Goal: Information Seeking & Learning: Find specific fact

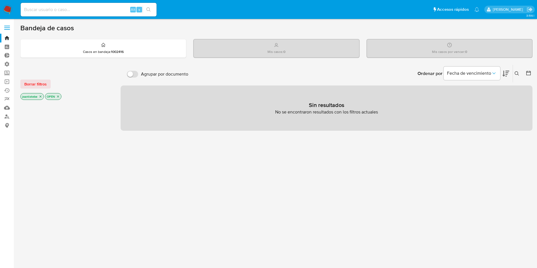
drag, startPoint x: 8, startPoint y: 30, endPoint x: 6, endPoint y: 33, distance: 3.3
click at [8, 30] on span at bounding box center [7, 29] width 6 height 1
click at [0, 0] on input "checkbox" at bounding box center [0, 0] width 0 height 0
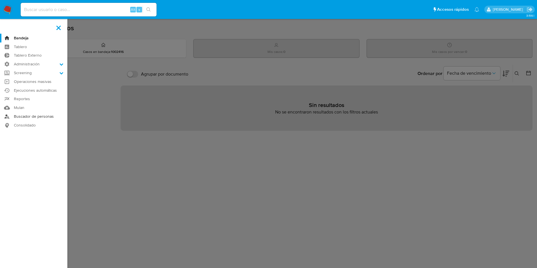
click at [26, 119] on link "Buscador de personas" at bounding box center [33, 116] width 67 height 9
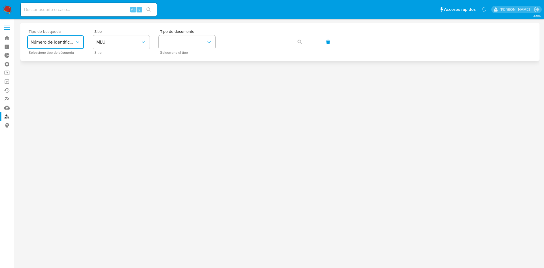
click at [79, 39] on icon "typeSearch" at bounding box center [78, 42] width 6 height 6
click at [58, 80] on div "User ID" at bounding box center [54, 77] width 46 height 14
click at [61, 48] on button "User ID" at bounding box center [55, 42] width 57 height 14
click at [62, 59] on span "Número de identificación" at bounding box center [54, 60] width 46 height 11
click at [114, 47] on button "site_id" at bounding box center [121, 42] width 57 height 14
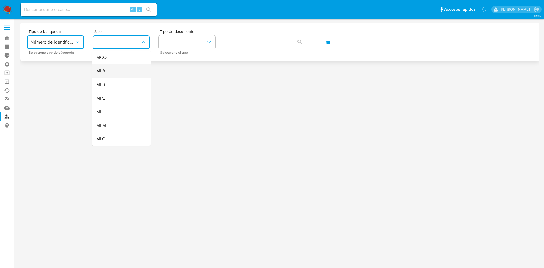
click at [121, 69] on div "MLA" at bounding box center [119, 71] width 46 height 14
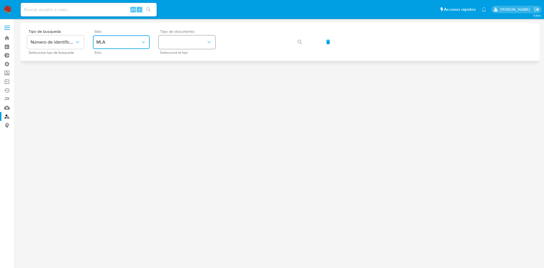
click at [188, 42] on button "identificationType" at bounding box center [187, 42] width 57 height 14
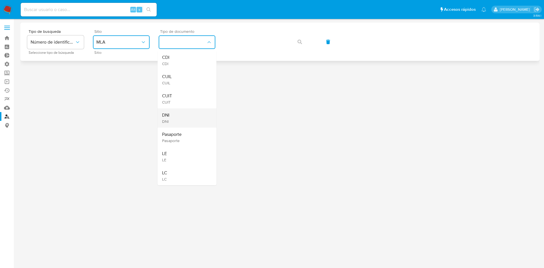
click at [197, 119] on div "DNI DNI" at bounding box center [185, 117] width 46 height 19
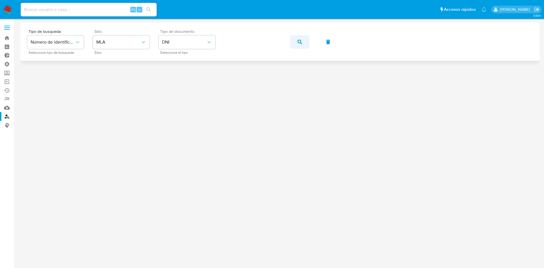
click at [296, 39] on button "button" at bounding box center [299, 42] width 19 height 14
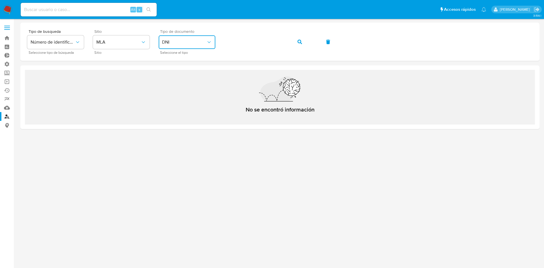
click at [186, 41] on span "DNI" at bounding box center [184, 42] width 44 height 6
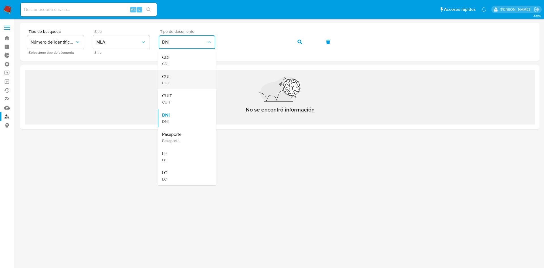
click at [187, 84] on div "CUIL CUIL" at bounding box center [185, 79] width 46 height 19
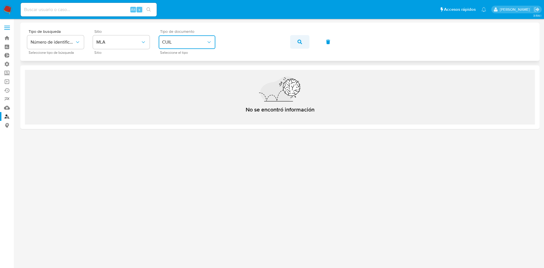
click at [307, 43] on button "button" at bounding box center [299, 42] width 19 height 14
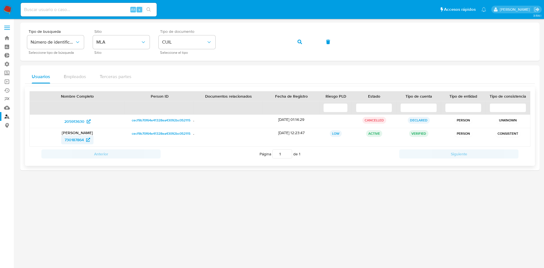
click at [80, 141] on span "730187864" at bounding box center [74, 139] width 19 height 9
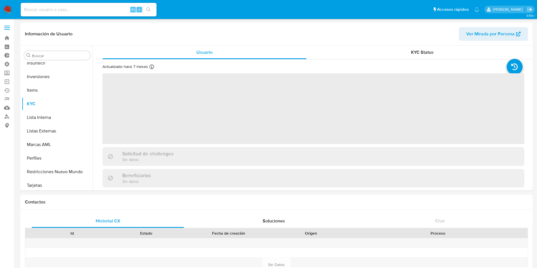
scroll to position [266, 0]
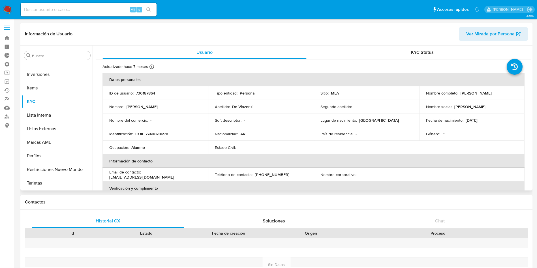
select select "10"
drag, startPoint x: 485, startPoint y: 120, endPoint x: 465, endPoint y: 119, distance: 20.4
click at [465, 119] on div "Fecha de nacimiento : 18/12/1997" at bounding box center [472, 120] width 92 height 5
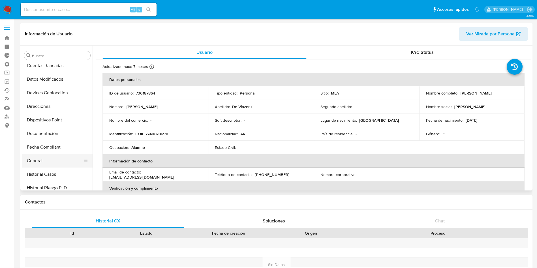
click at [55, 155] on button "General" at bounding box center [55, 161] width 66 height 14
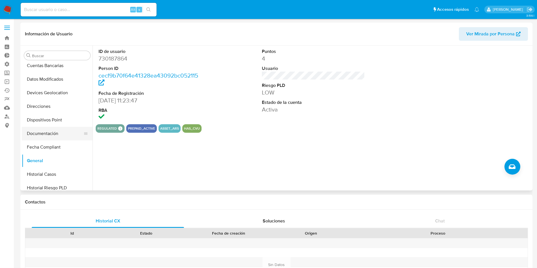
click at [54, 133] on button "Documentación" at bounding box center [55, 134] width 66 height 14
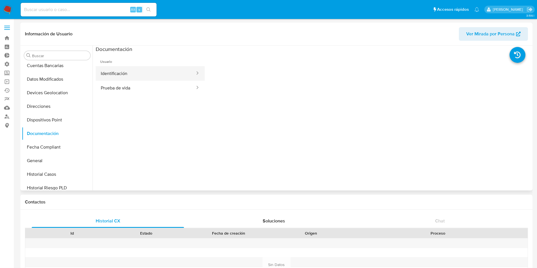
click at [151, 73] on button "Identificación" at bounding box center [146, 73] width 100 height 14
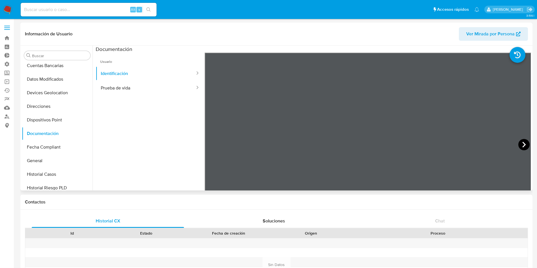
click at [525, 141] on icon at bounding box center [523, 144] width 11 height 11
click at [215, 147] on icon at bounding box center [211, 144] width 11 height 11
click at [178, 89] on button "Prueba de vida" at bounding box center [146, 88] width 100 height 14
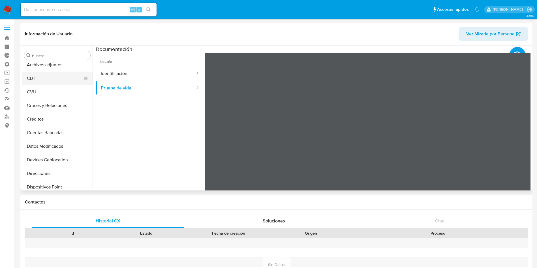
scroll to position [0, 0]
